Goal: Task Accomplishment & Management: Use online tool/utility

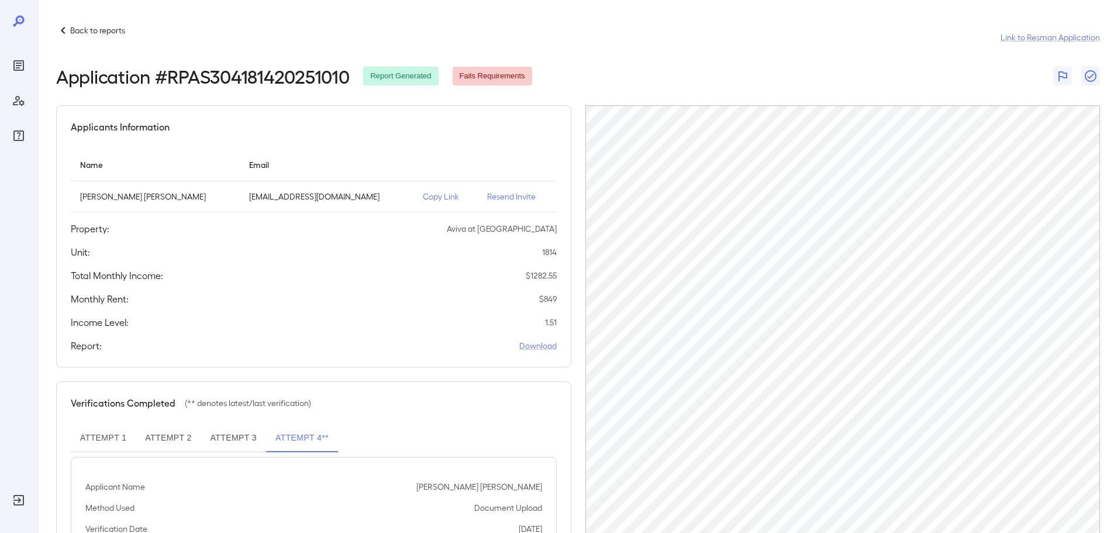
click at [117, 26] on p "Back to reports" at bounding box center [97, 31] width 55 height 12
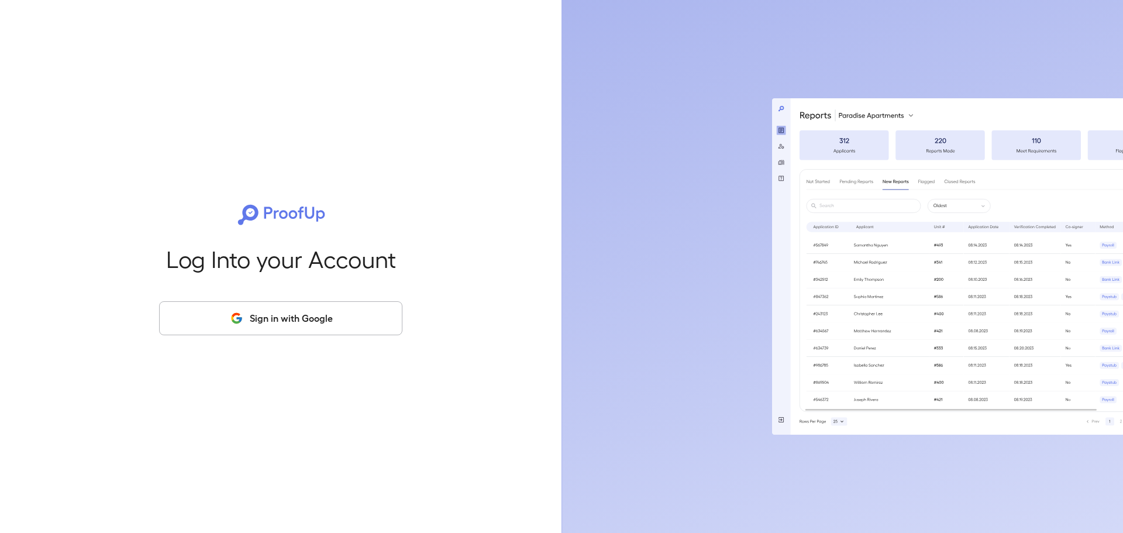
click at [318, 318] on button "Sign in with Google" at bounding box center [280, 318] width 243 height 34
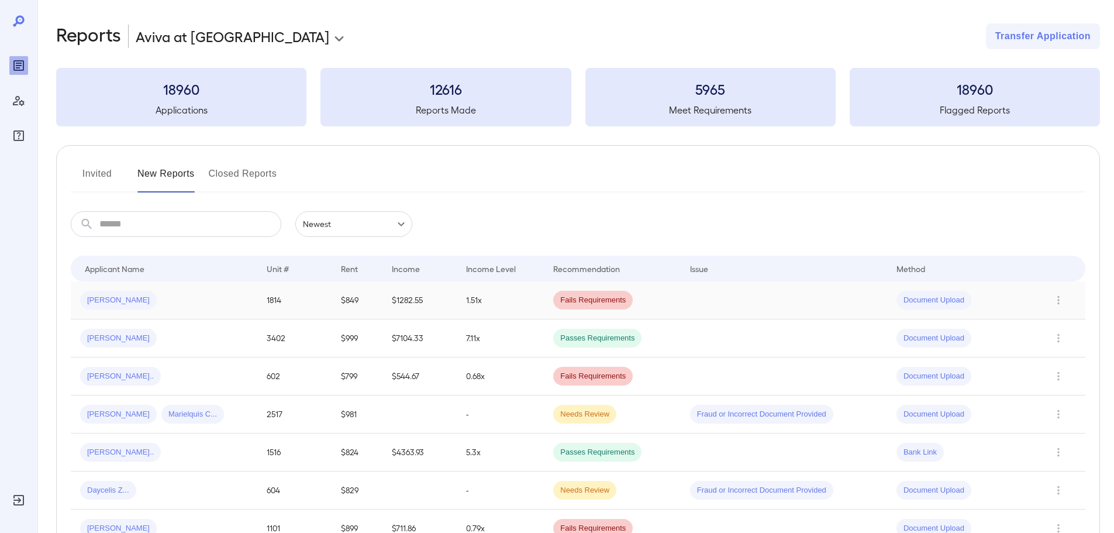
click at [238, 294] on div "Margarita R..." at bounding box center [164, 300] width 168 height 19
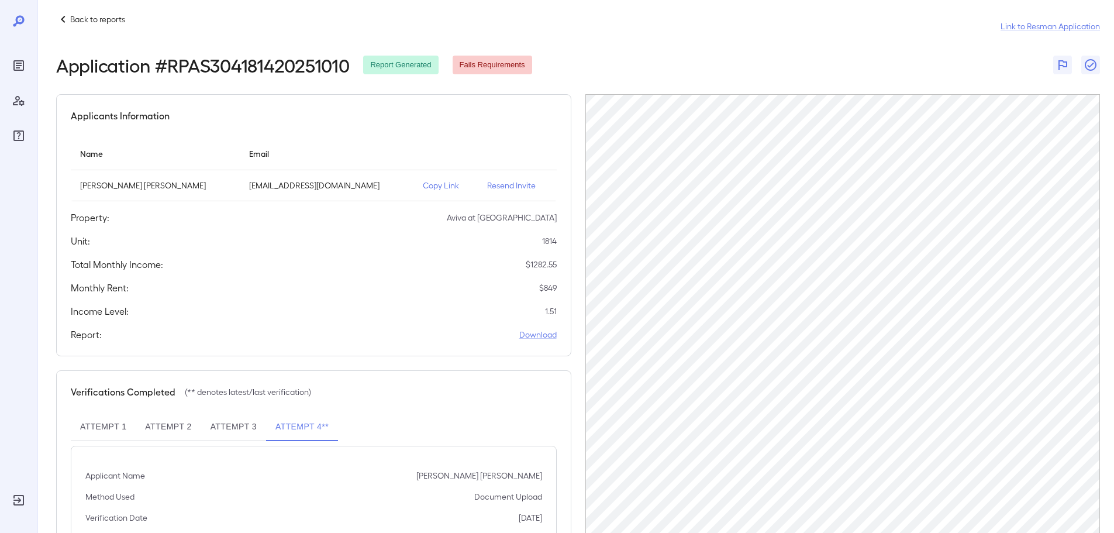
scroll to position [1, 0]
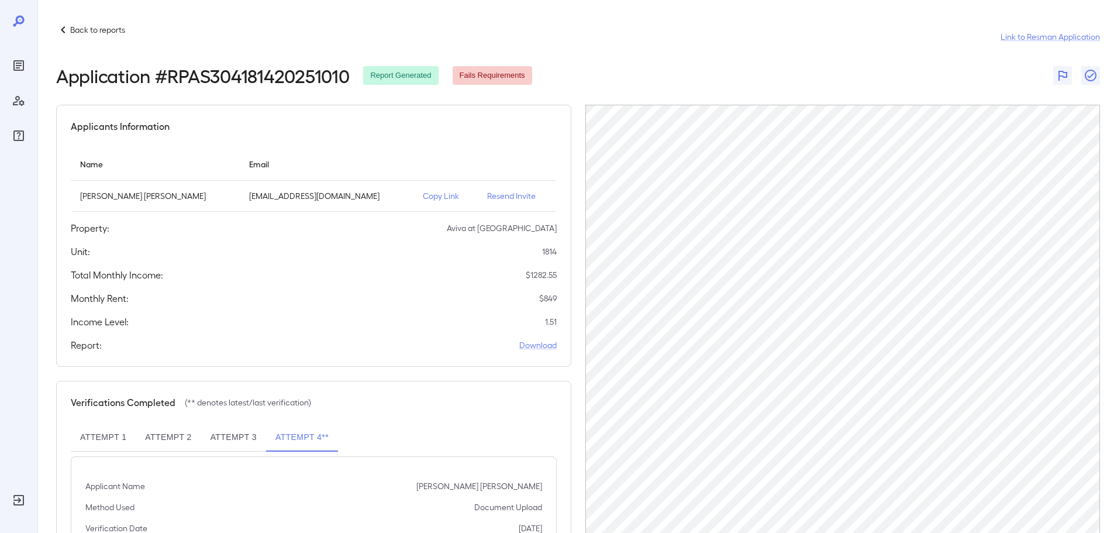
click at [423, 197] on p "Copy Link" at bounding box center [446, 196] width 46 height 12
click at [116, 30] on p "Back to reports" at bounding box center [97, 30] width 55 height 12
